Goal: Information Seeking & Learning: Understand process/instructions

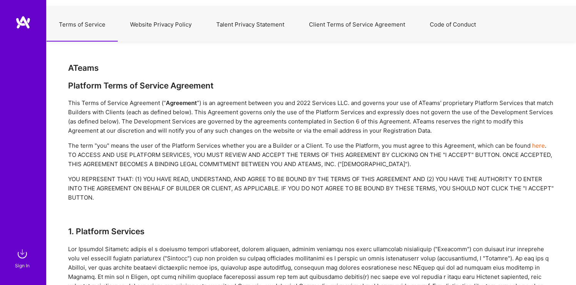
click at [345, 24] on button "Client Terms of Service Agreement" at bounding box center [357, 25] width 121 height 34
click at [334, 25] on button "Client Terms of Service Agreement" at bounding box center [357, 25] width 121 height 34
click at [327, 24] on button "Client Terms of Service Agreement" at bounding box center [357, 25] width 121 height 34
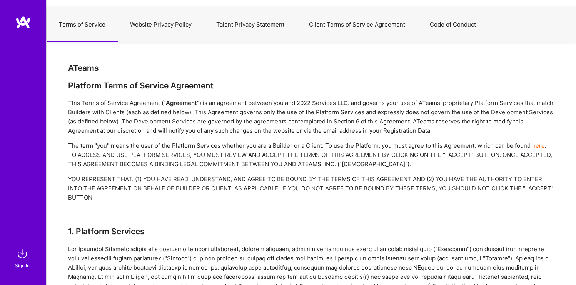
drag, startPoint x: 295, startPoint y: 22, endPoint x: 404, endPoint y: 22, distance: 109.2
click at [404, 22] on div "Terms of Service Website Privacy Policy Talent Privacy Statement Client Terms o…" at bounding box center [311, 25] width 529 height 34
